Goal: Transaction & Acquisition: Purchase product/service

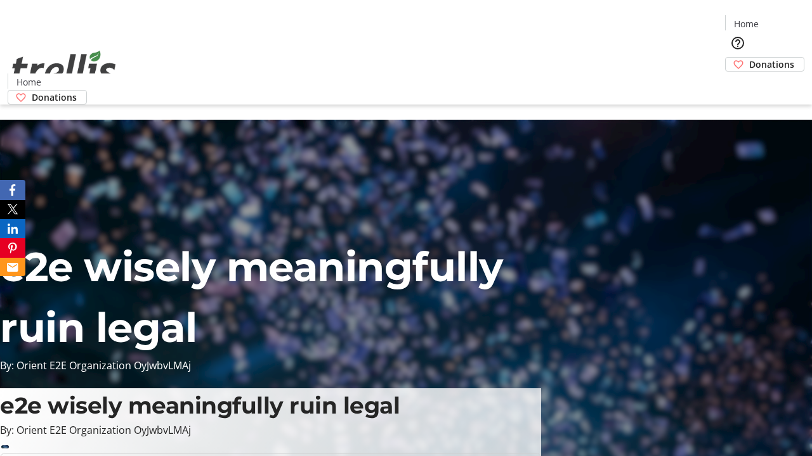
click at [749, 58] on span "Donations" at bounding box center [771, 64] width 45 height 13
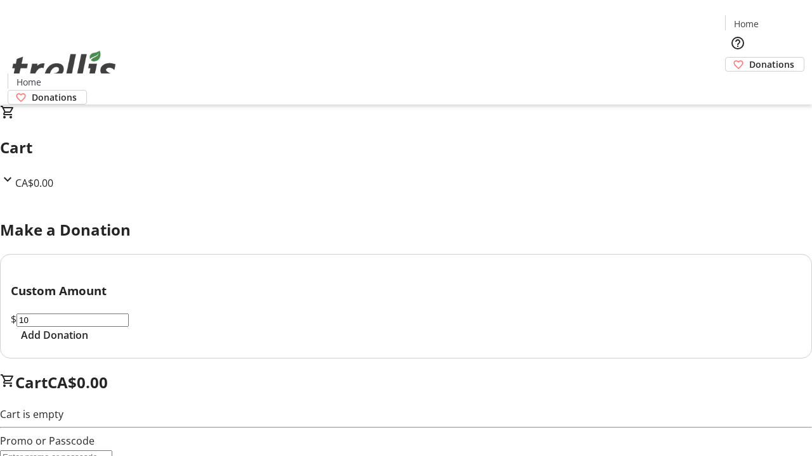
click at [88, 343] on span "Add Donation" at bounding box center [54, 335] width 67 height 15
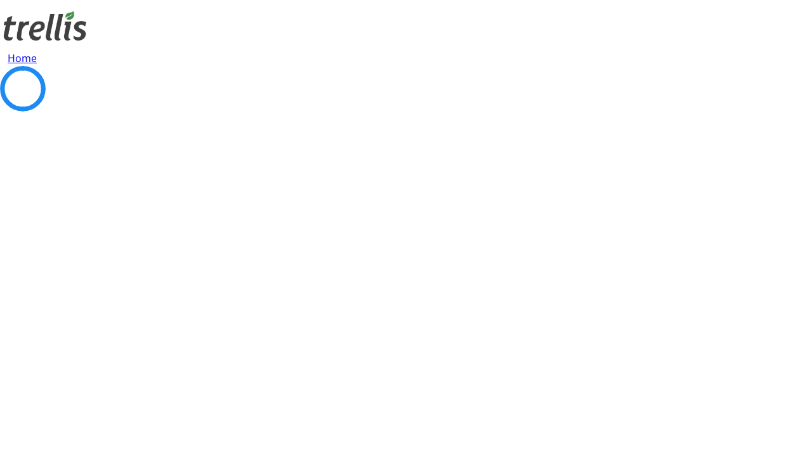
select select "CA"
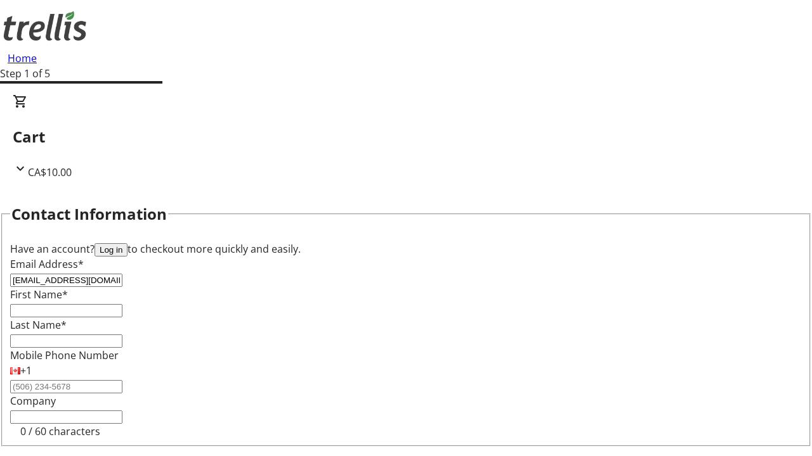
type input "[EMAIL_ADDRESS][DOMAIN_NAME]"
type input "Uriah"
type input "Weissnat"
type input "[STREET_ADDRESS][PERSON_NAME]"
type input "Kelowna"
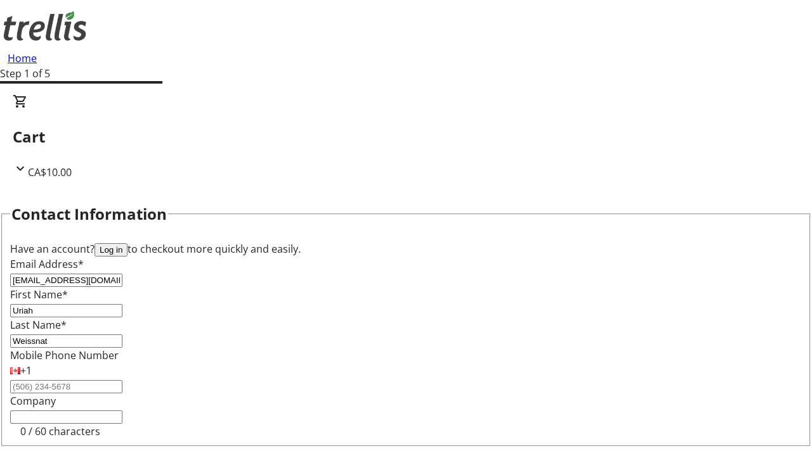
select select "BC"
type input "Kelowna"
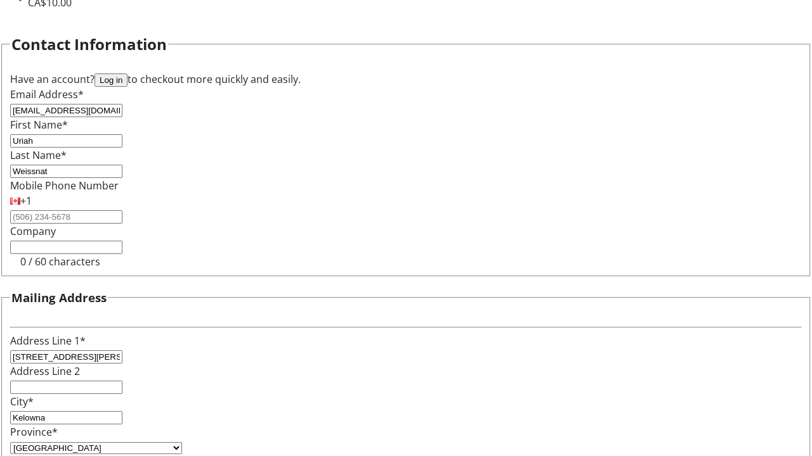
type input "V1Y 0C2"
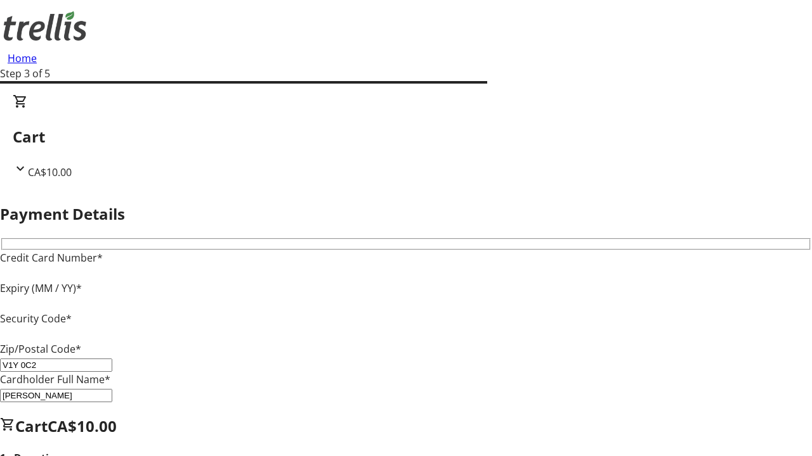
type input "V1Y 0C2"
